Goal: Check status: Check status

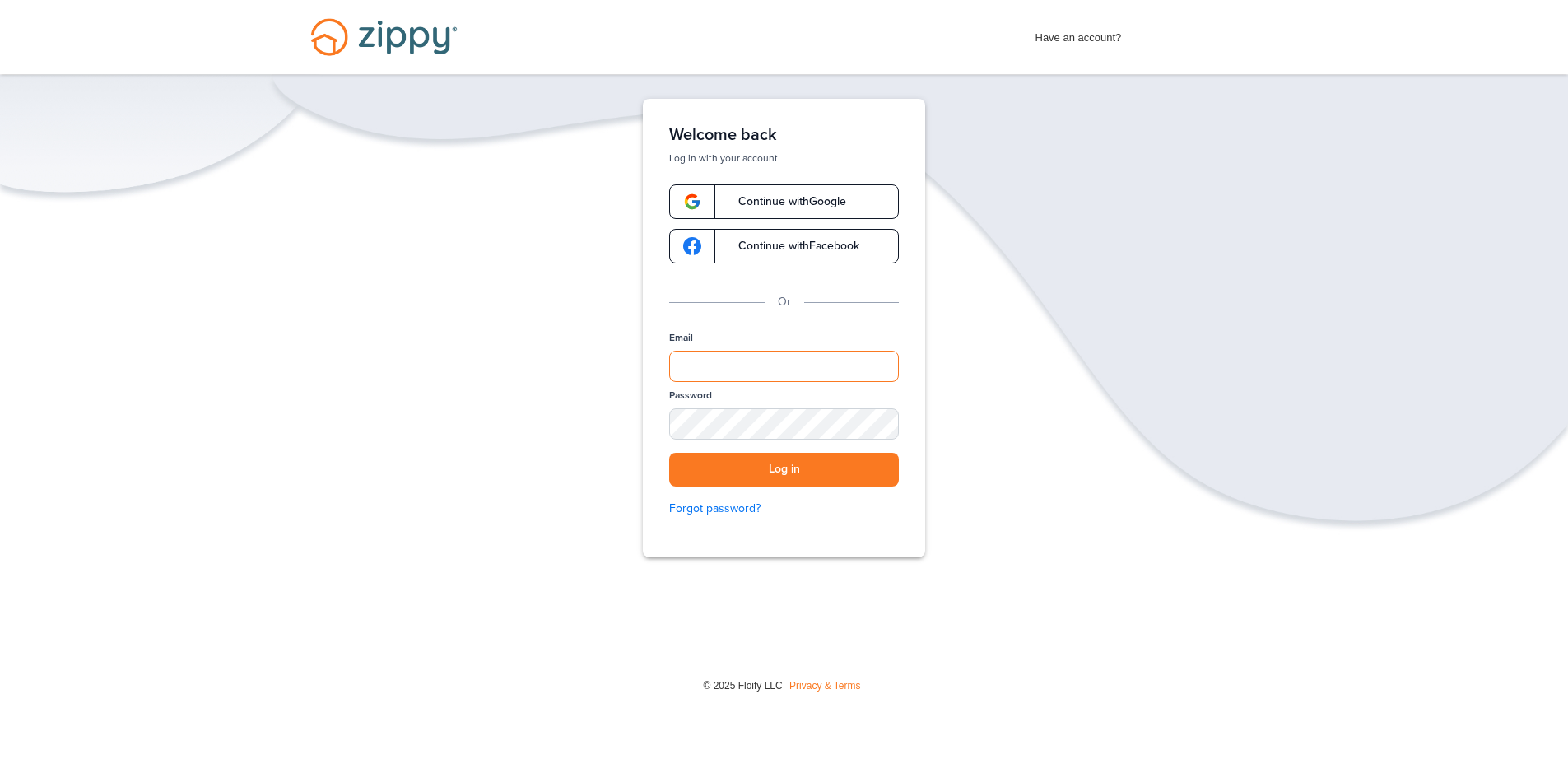
click at [732, 368] on input "Email" at bounding box center [784, 366] width 230 height 31
click at [1131, 222] on div "Verify your Email We just resent an email with a link to set your password to .…" at bounding box center [784, 379] width 1568 height 560
click at [1086, 36] on span "Have an account?" at bounding box center [1078, 33] width 87 height 27
click at [751, 358] on input "Email" at bounding box center [784, 366] width 230 height 31
click at [731, 364] on input "Email" at bounding box center [784, 366] width 230 height 31
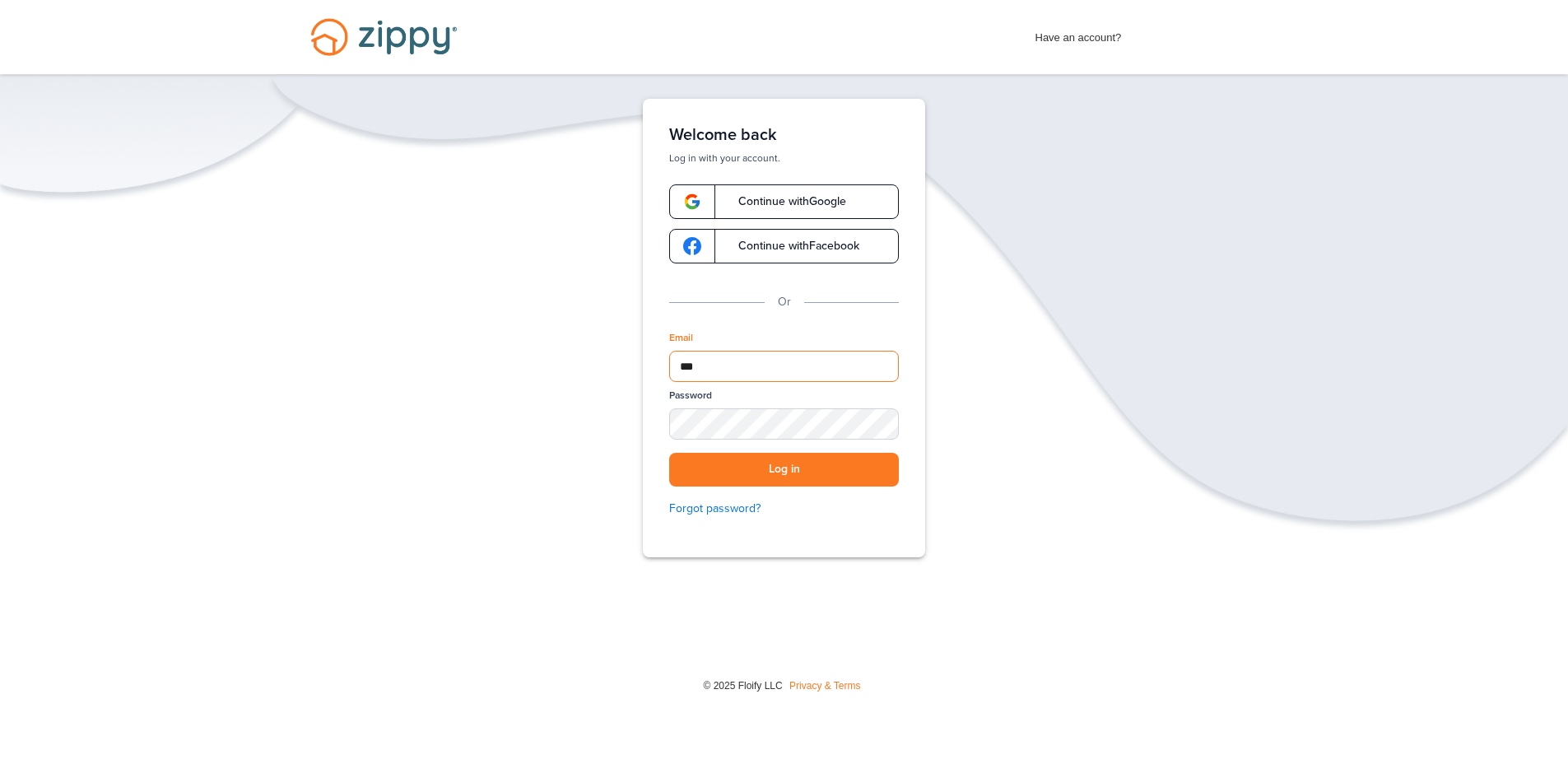
type input "**********"
click at [821, 462] on button "Log in" at bounding box center [784, 469] width 230 height 33
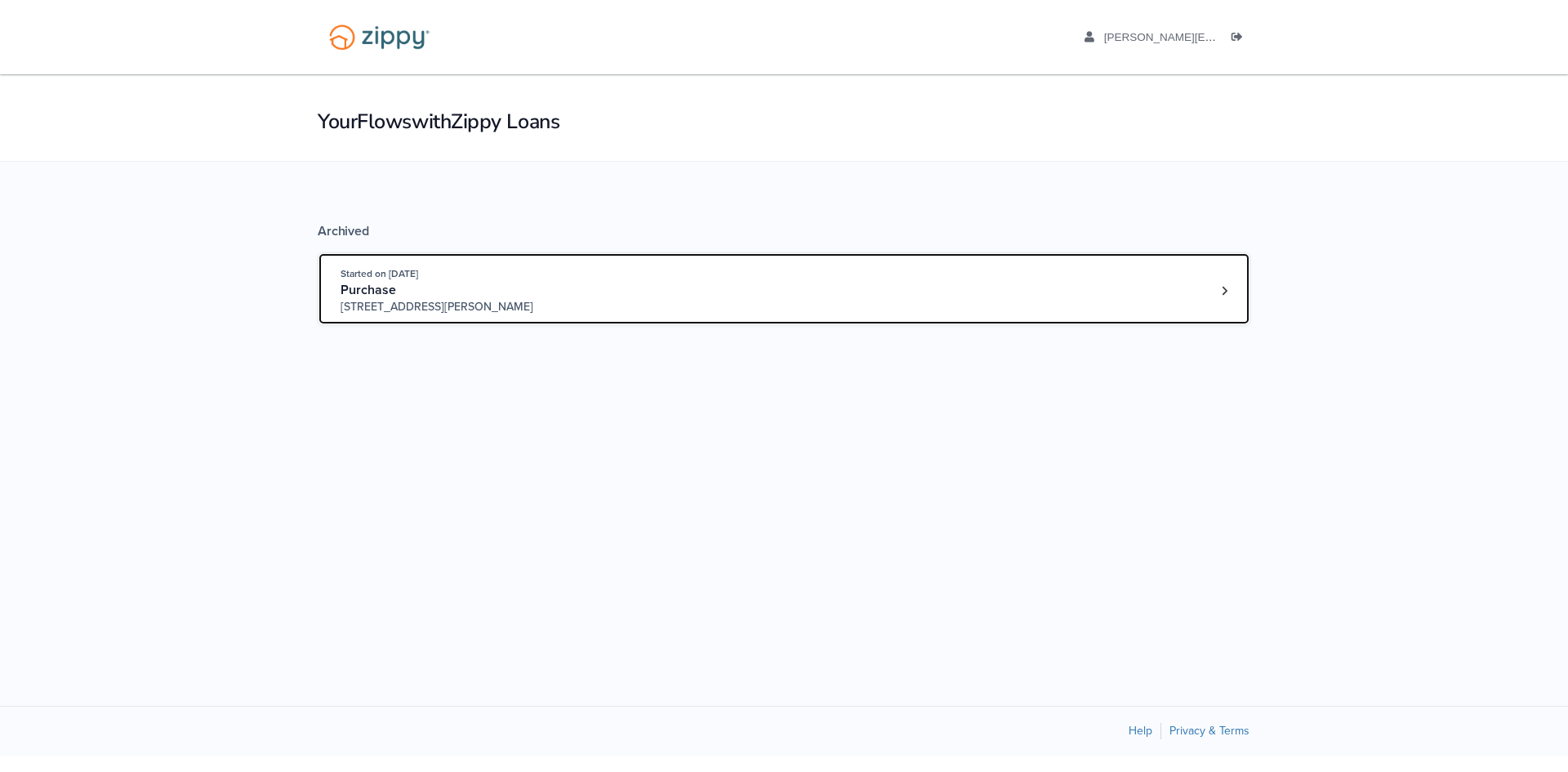
click at [1108, 283] on div "Started on Sep. 22nd, 2025 Purchase 101 E Elms Rd Lot 108, Killeen, TX, 76542" at bounding box center [776, 290] width 872 height 50
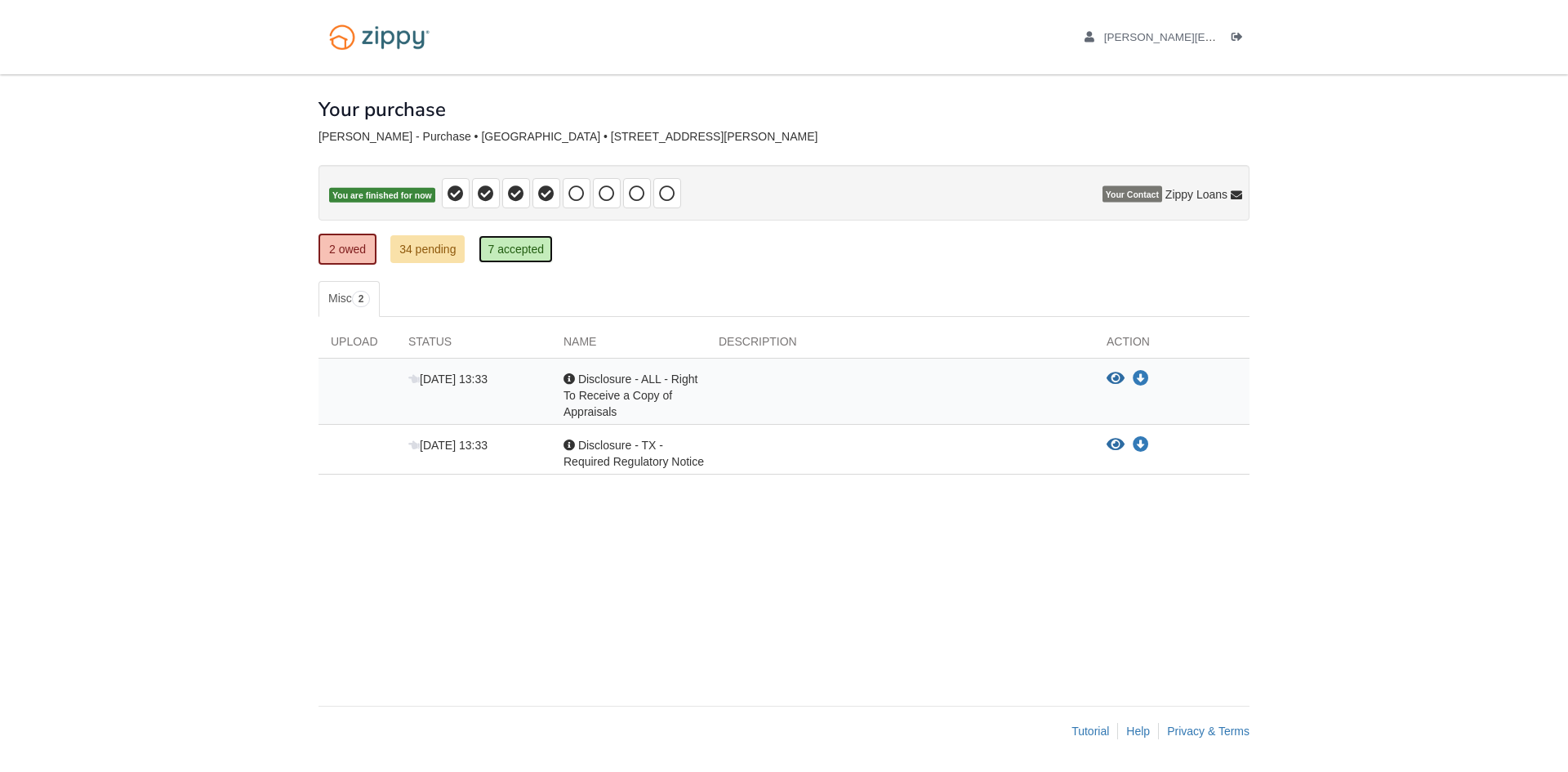
click at [508, 249] on link "7 accepted" at bounding box center [515, 249] width 74 height 28
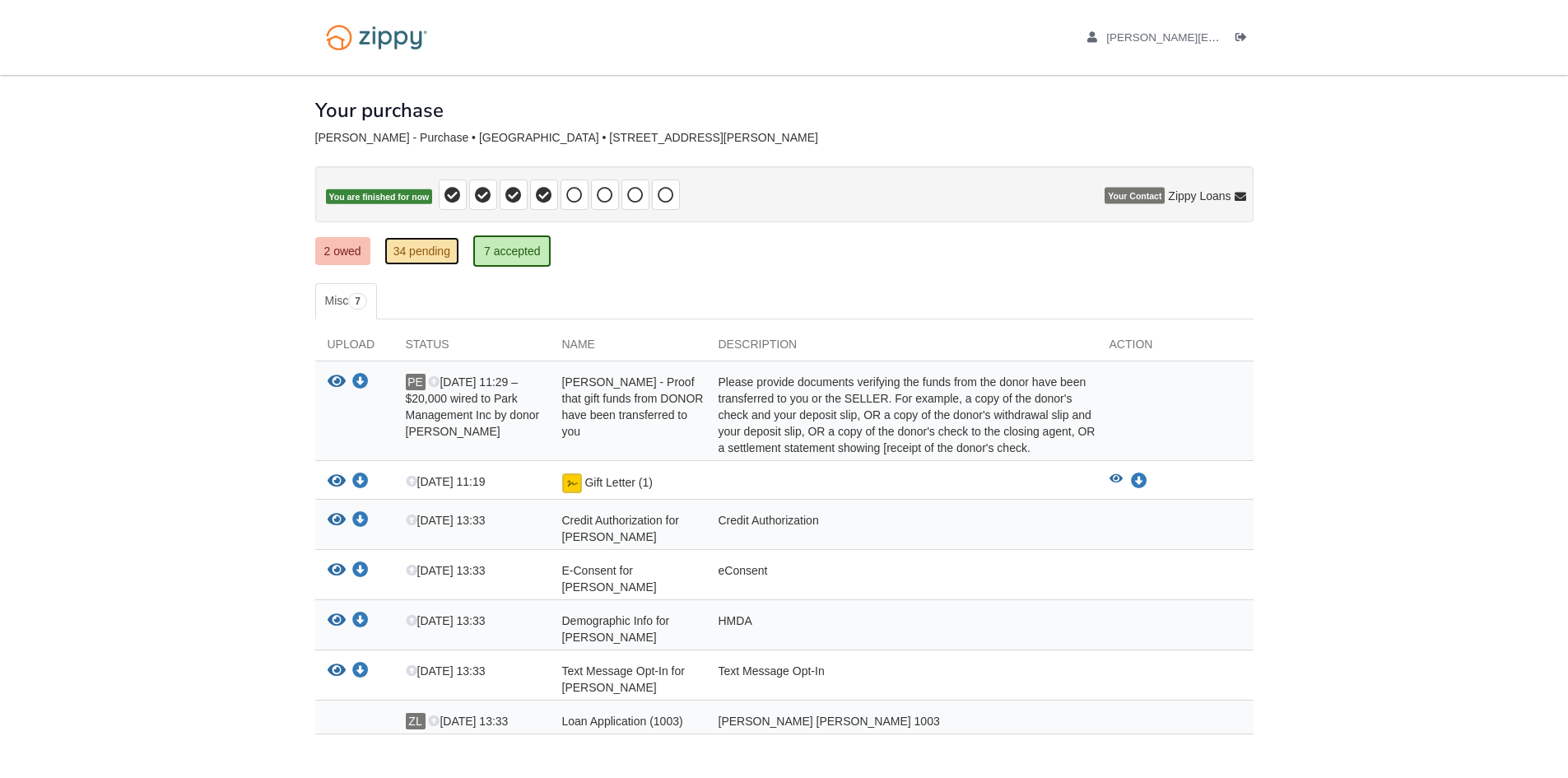
click at [419, 246] on link "34 pending" at bounding box center [422, 251] width 75 height 28
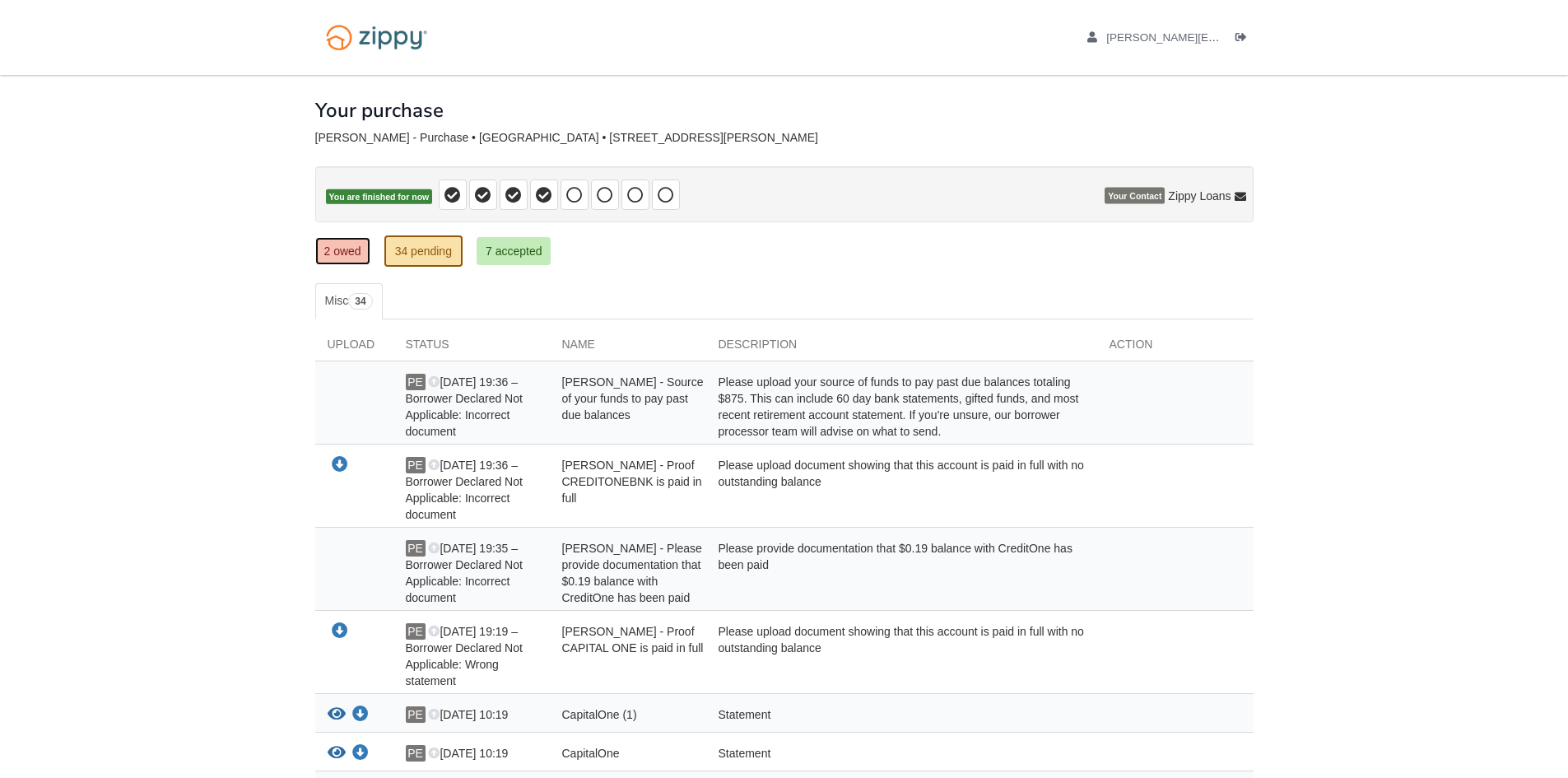
click at [331, 251] on link "2 owed" at bounding box center [343, 251] width 55 height 28
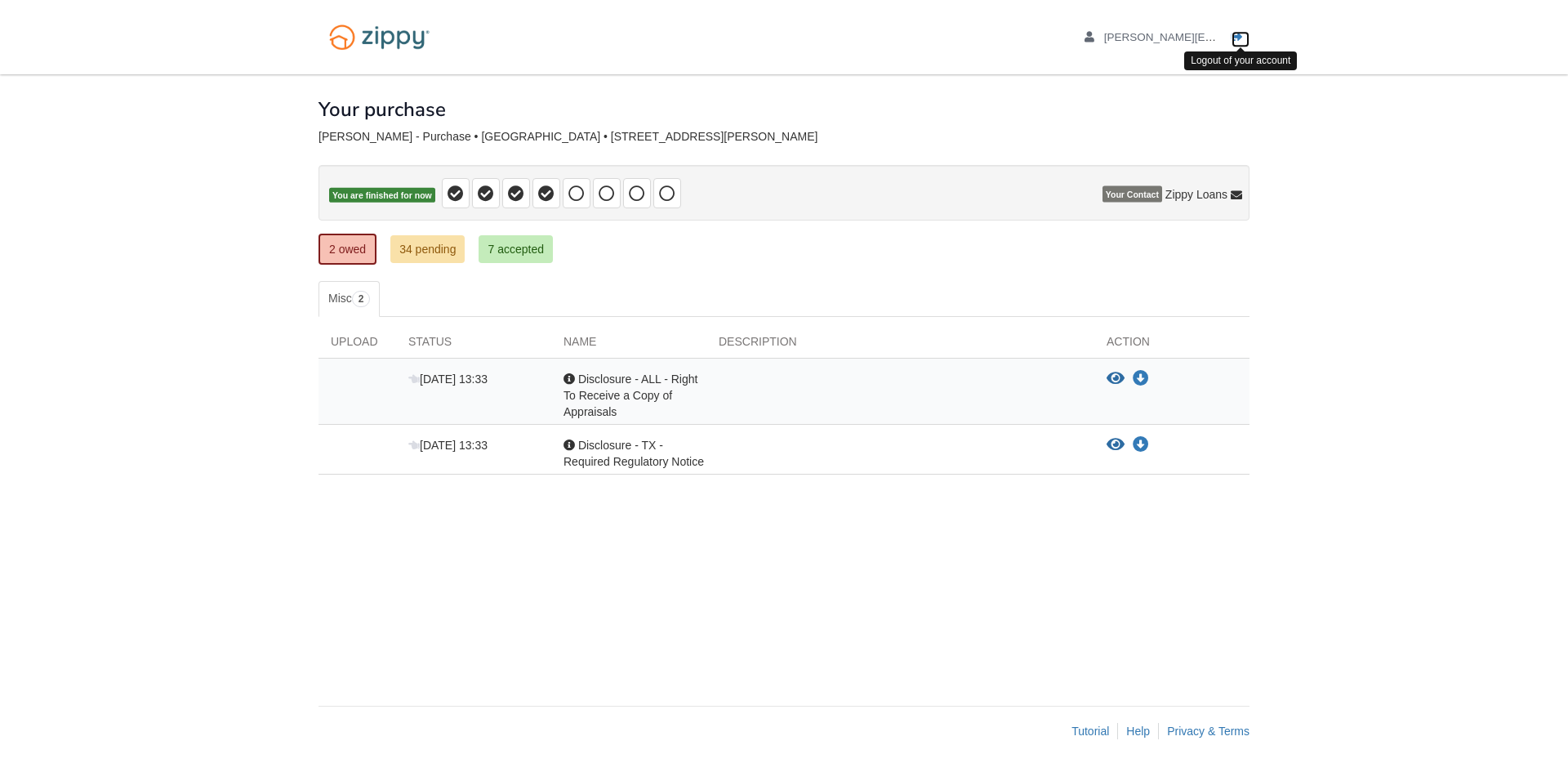
click at [1243, 38] on icon "Log out" at bounding box center [1236, 37] width 11 height 11
